Goal: Task Accomplishment & Management: Use online tool/utility

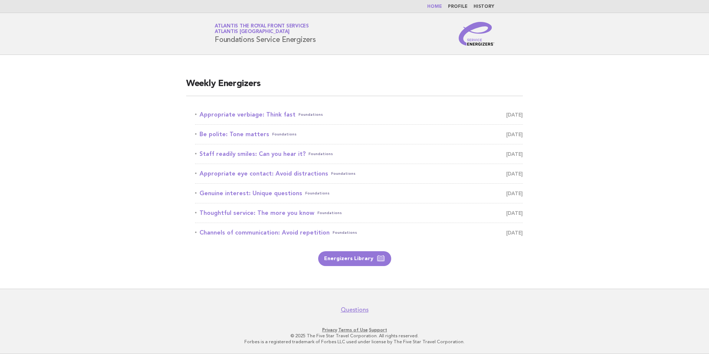
click at [439, 6] on link "Home" at bounding box center [434, 6] width 15 height 4
click at [268, 116] on link "Appropriate verbiage: Think fast Foundations September 19" at bounding box center [359, 114] width 328 height 10
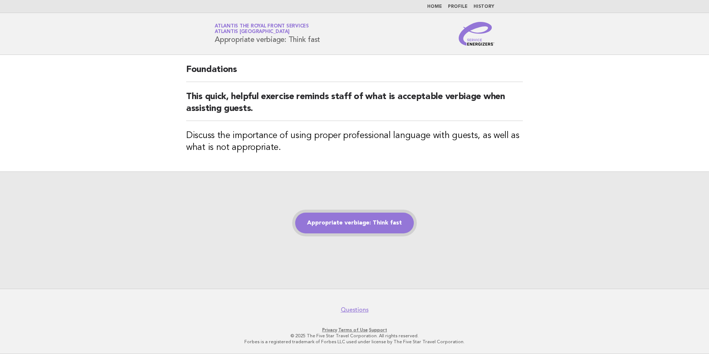
click at [344, 224] on link "Appropriate verbiage: Think fast" at bounding box center [354, 222] width 119 height 21
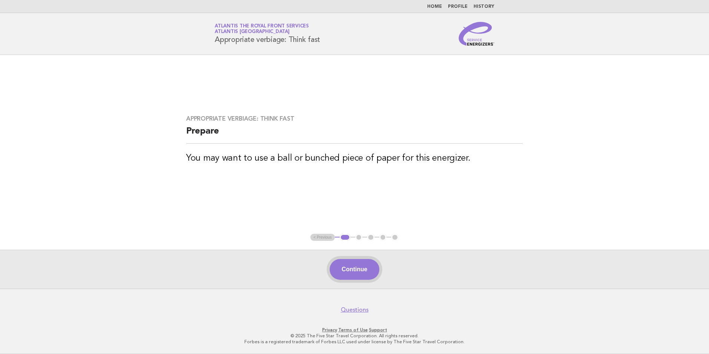
click at [359, 272] on button "Continue" at bounding box center [354, 269] width 49 height 21
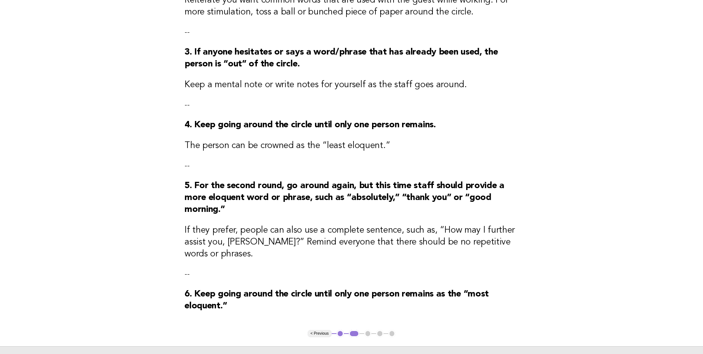
scroll to position [222, 0]
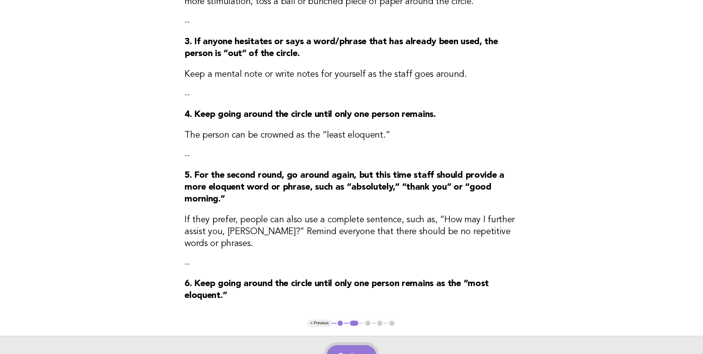
click at [350, 345] on button "Continue" at bounding box center [351, 355] width 49 height 21
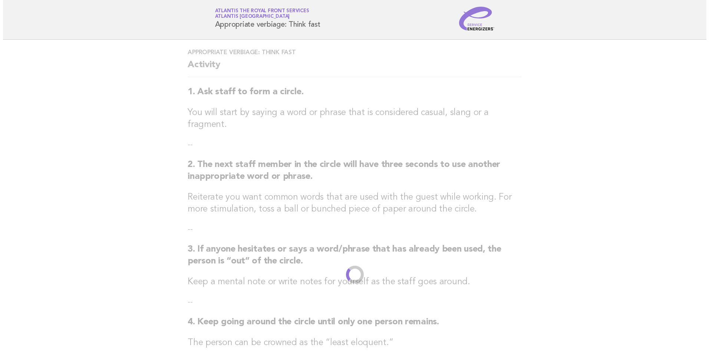
scroll to position [0, 0]
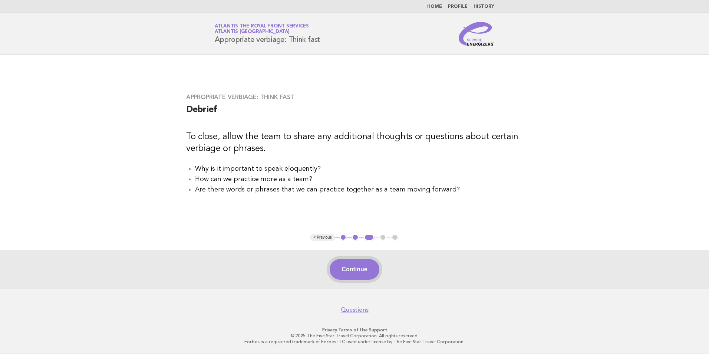
click at [363, 267] on button "Continue" at bounding box center [354, 269] width 49 height 21
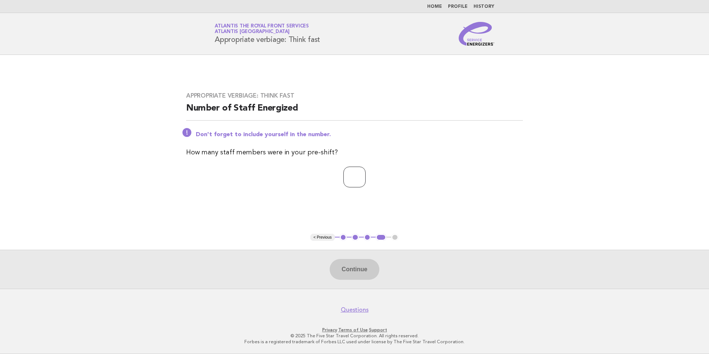
click at [346, 177] on input "number" at bounding box center [354, 176] width 22 height 21
type input "*"
click at [356, 260] on button "Continue" at bounding box center [354, 269] width 49 height 21
